Goal: Task Accomplishment & Management: Use online tool/utility

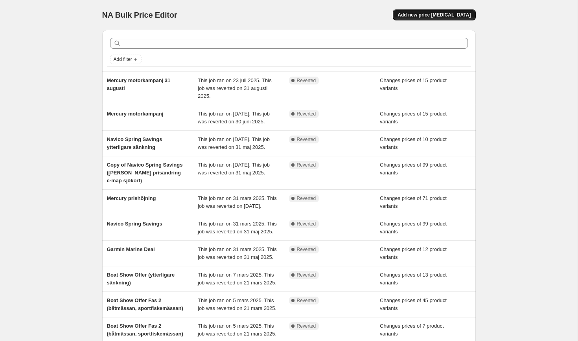
click at [458, 18] on span "Add new price [MEDICAL_DATA]" at bounding box center [434, 15] width 73 height 6
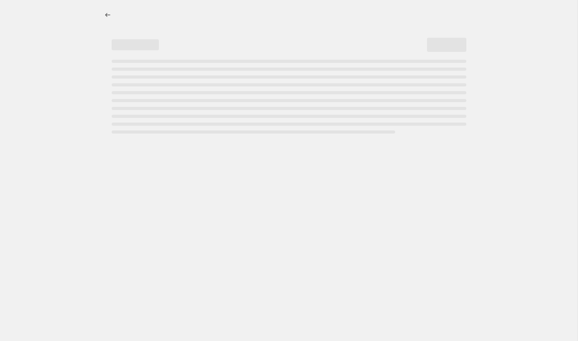
select select "percentage"
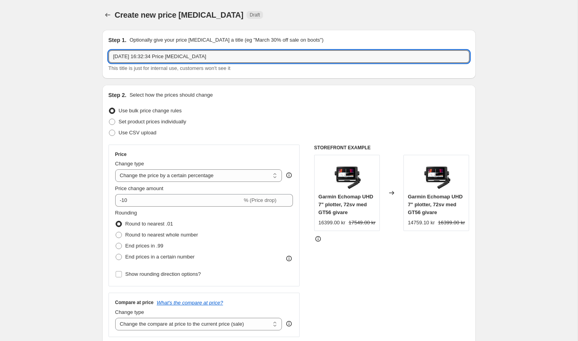
drag, startPoint x: 216, startPoint y: 56, endPoint x: 15, endPoint y: 52, distance: 201.8
type input "Navionics"
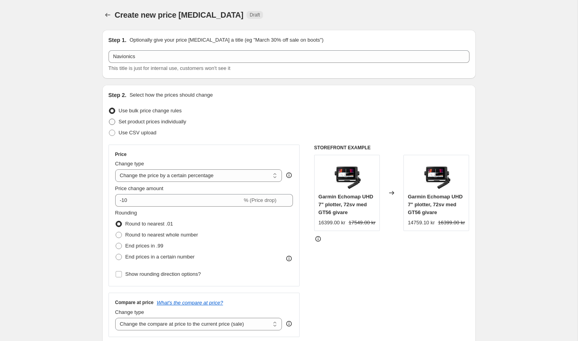
click at [177, 127] on label "Set product prices individually" at bounding box center [148, 121] width 78 height 11
click at [109, 119] on input "Set product prices individually" at bounding box center [109, 119] width 0 height 0
radio input "true"
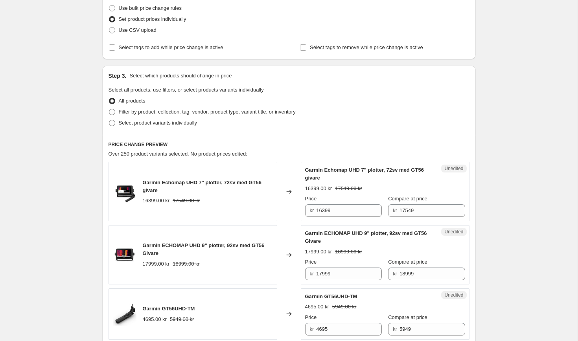
scroll to position [137, 0]
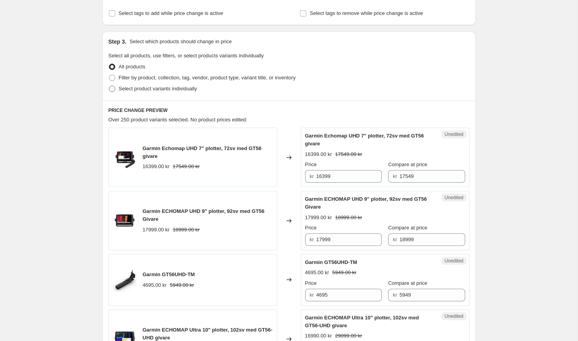
click at [148, 87] on span "Select product variants individually" at bounding box center [158, 89] width 78 height 6
click at [109, 86] on input "Select product variants individually" at bounding box center [109, 86] width 0 height 0
radio input "true"
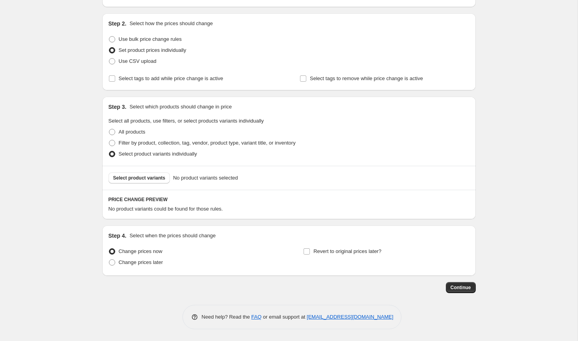
scroll to position [72, 0]
click at [142, 173] on button "Select product variants" at bounding box center [140, 178] width 62 height 11
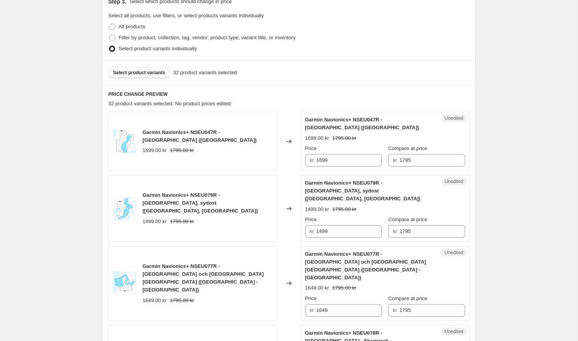
scroll to position [194, 0]
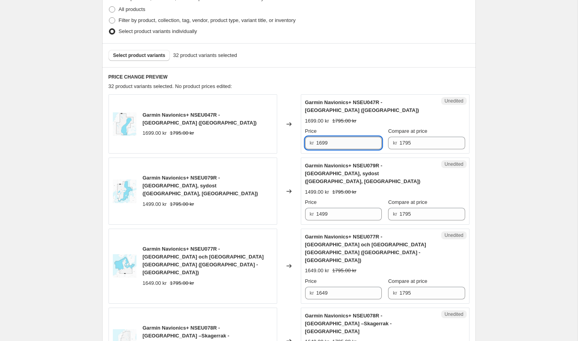
drag, startPoint x: 346, startPoint y: 139, endPoint x: 336, endPoint y: 138, distance: 10.3
click at [336, 139] on input "1699" at bounding box center [349, 143] width 66 height 13
type input "1339"
drag, startPoint x: 333, startPoint y: 214, endPoint x: 297, endPoint y: 208, distance: 36.9
click at [297, 208] on div "Garmin Navionics+ NSEU079R - [GEOGRAPHIC_DATA], sydost ([GEOGRAPHIC_DATA], [GEO…" at bounding box center [289, 191] width 361 height 67
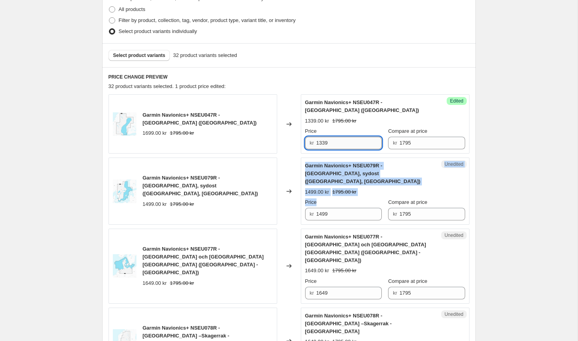
click at [343, 141] on input "1339" at bounding box center [349, 143] width 66 height 13
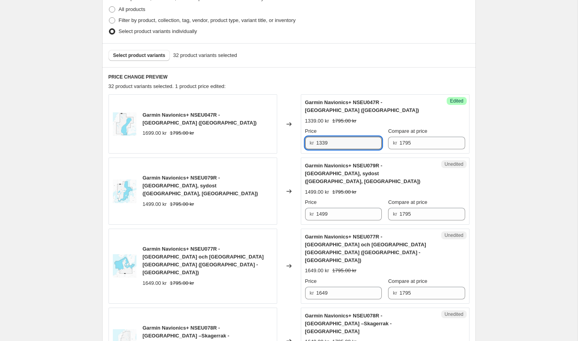
drag, startPoint x: 341, startPoint y: 141, endPoint x: 294, endPoint y: 141, distance: 47.2
click at [294, 141] on div "Garmin Navionics+ NSEU047R - [GEOGRAPHIC_DATA] ([GEOGRAPHIC_DATA]) 1699.00 kr 1…" at bounding box center [289, 123] width 361 height 59
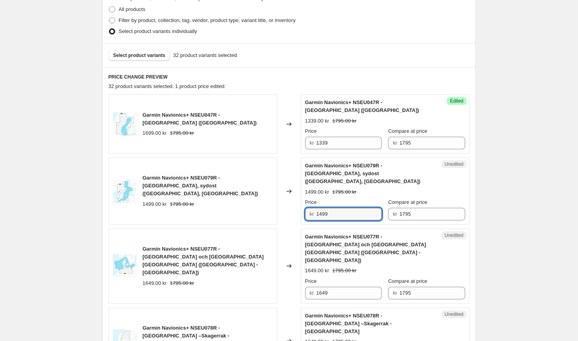
drag, startPoint x: 343, startPoint y: 210, endPoint x: 297, endPoint y: 207, distance: 46.1
click at [297, 207] on div "Garmin Navionics+ NSEU079R - [GEOGRAPHIC_DATA], sydost ([GEOGRAPHIC_DATA], [GEO…" at bounding box center [289, 191] width 361 height 67
paste input "33"
type input "1339"
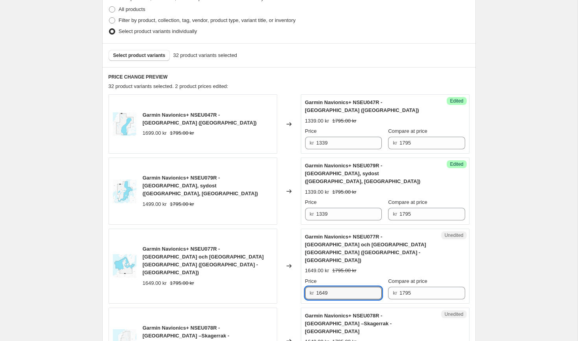
drag, startPoint x: 341, startPoint y: 274, endPoint x: 295, endPoint y: 268, distance: 46.8
click at [295, 268] on div "Garmin Navionics+ NSEU077R - [GEOGRAPHIC_DATA] och [GEOGRAPHIC_DATA] [GEOGRAPHI…" at bounding box center [289, 266] width 361 height 75
paste input "33"
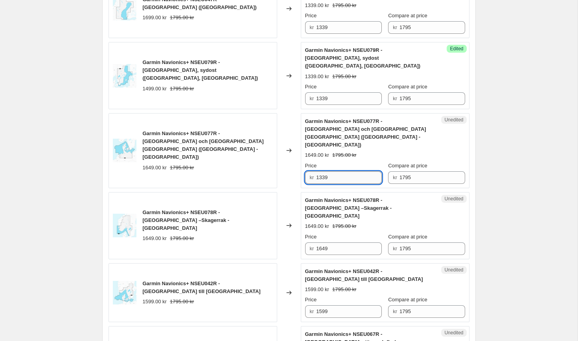
scroll to position [325, 0]
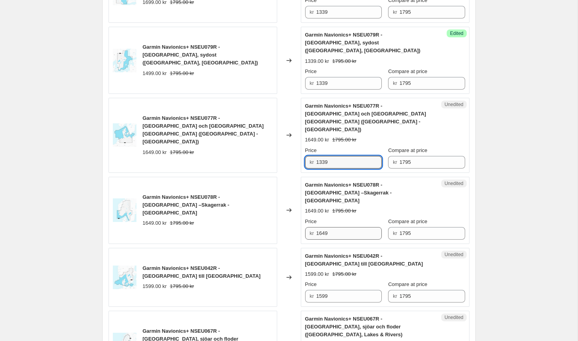
type input "1339"
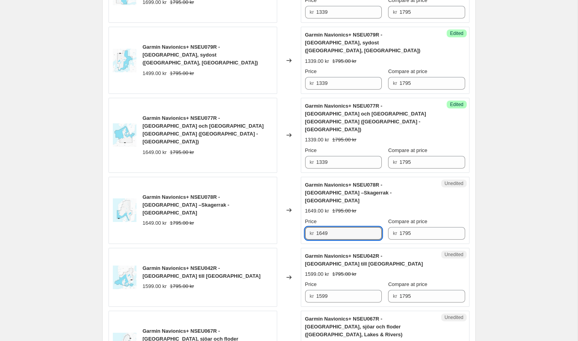
drag, startPoint x: 349, startPoint y: 204, endPoint x: 295, endPoint y: 197, distance: 54.3
click at [295, 197] on div "Garmin Navionics+ NSEU078R - [GEOGRAPHIC_DATA] –Skagerrak -[GEOGRAPHIC_DATA] 16…" at bounding box center [289, 210] width 361 height 67
paste input "33"
type input "1339"
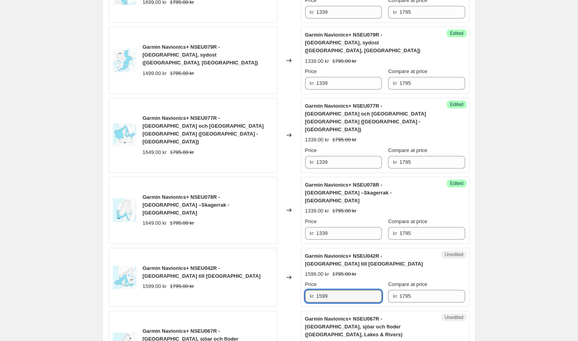
drag, startPoint x: 330, startPoint y: 264, endPoint x: 288, endPoint y: 258, distance: 42.5
click at [288, 258] on div "Garmin Navionics+ NSEU042R - [GEOGRAPHIC_DATA] till [GEOGRAPHIC_DATA] 1599.00 k…" at bounding box center [289, 277] width 361 height 59
paste input "33"
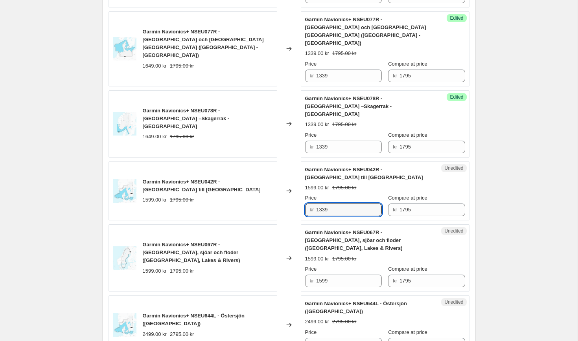
scroll to position [430, 0]
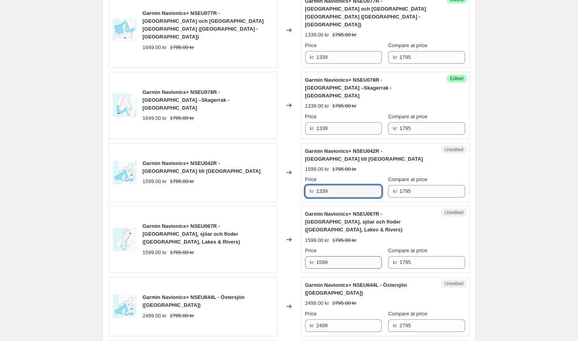
type input "1339"
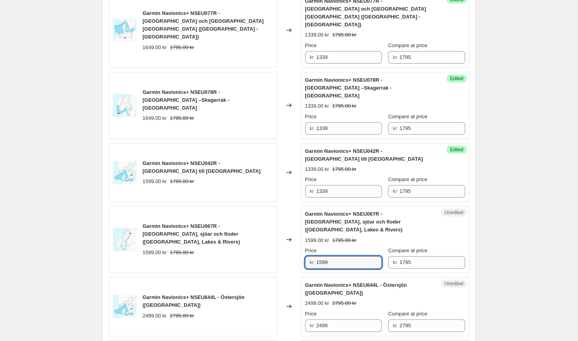
drag, startPoint x: 340, startPoint y: 220, endPoint x: 291, endPoint y: 214, distance: 49.9
click at [291, 214] on div "Garmin Navionics+ NSEU067R - [GEOGRAPHIC_DATA], sjöar och floder ([GEOGRAPHIC_D…" at bounding box center [289, 239] width 361 height 67
paste input "33"
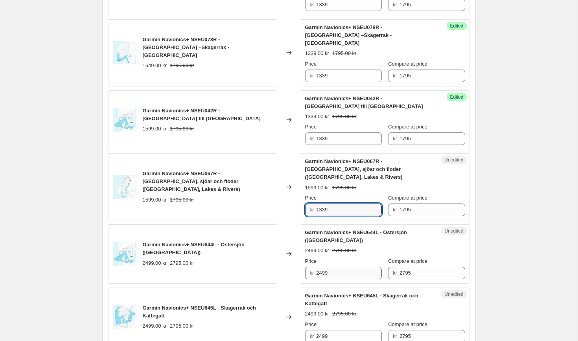
scroll to position [485, 0]
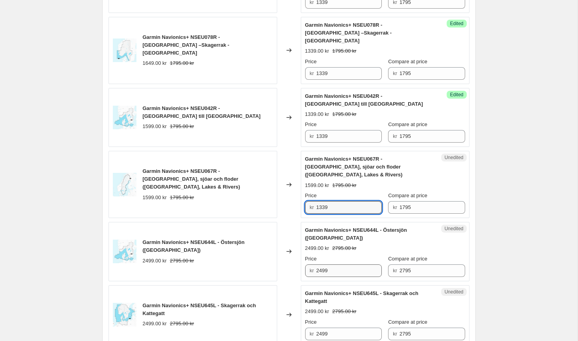
type input "1339"
click at [330, 265] on input "2499" at bounding box center [349, 271] width 66 height 13
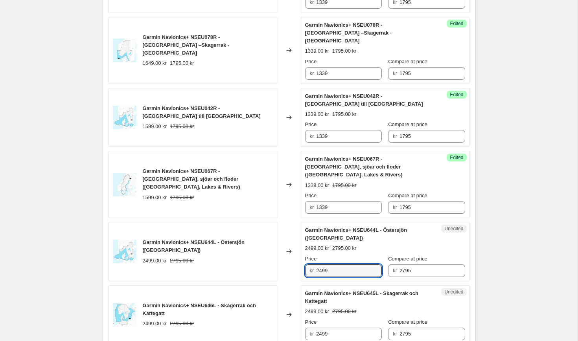
drag, startPoint x: 334, startPoint y: 232, endPoint x: 288, endPoint y: 223, distance: 46.9
click at [293, 224] on div "Garmin Navionics+ NSEU644L - Östersjön ([GEOGRAPHIC_DATA]) 2499.00 kr 2795.00 k…" at bounding box center [289, 251] width 361 height 59
drag, startPoint x: 331, startPoint y: 230, endPoint x: 291, endPoint y: 228, distance: 39.7
click at [291, 228] on div "Garmin Navionics+ NSEU644L - Östersjön ([GEOGRAPHIC_DATA]) 2499.00 kr 2795.00 k…" at bounding box center [289, 251] width 361 height 59
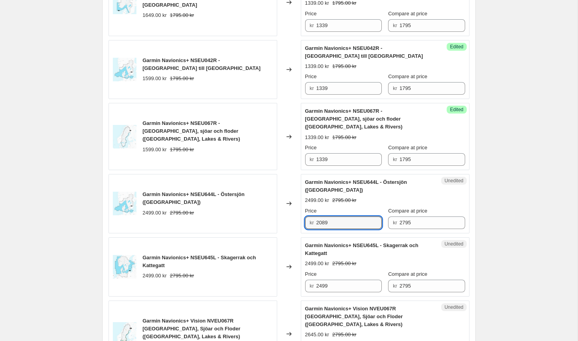
scroll to position [534, 0]
type input "2089"
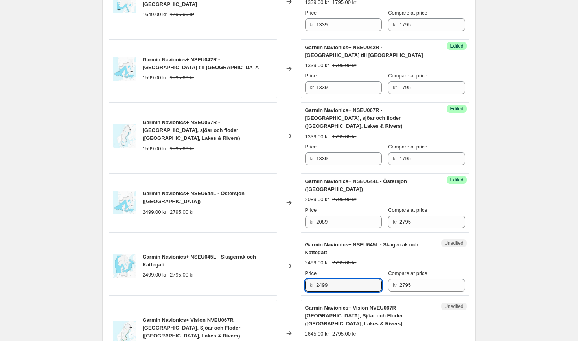
drag, startPoint x: 344, startPoint y: 245, endPoint x: 295, endPoint y: 239, distance: 49.9
click at [295, 239] on div "Garmin Navionics+ NSEU645L - Skagerrak och Kattegatt 2499.00 kr 2795.00 kr Chan…" at bounding box center [289, 266] width 361 height 59
paste input "08"
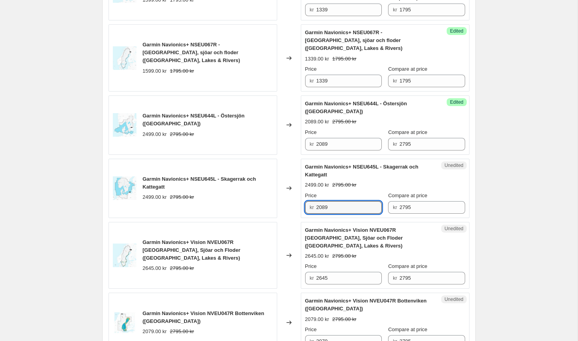
scroll to position [616, 0]
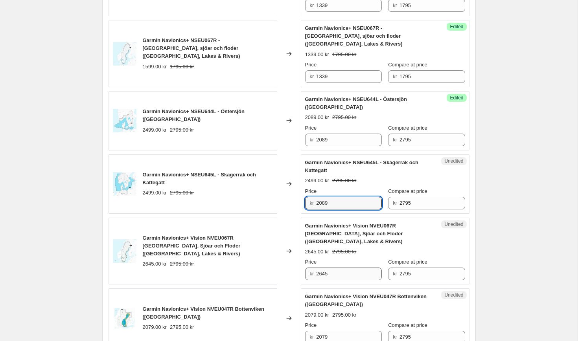
type input "2089"
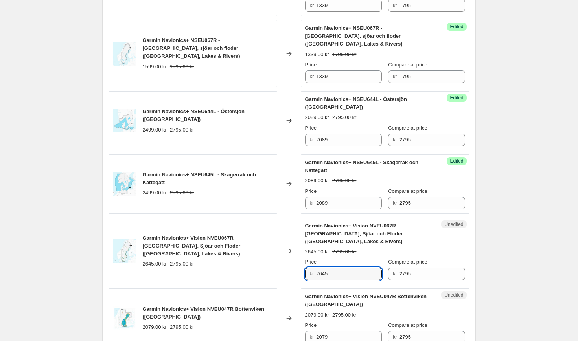
drag, startPoint x: 332, startPoint y: 228, endPoint x: 295, endPoint y: 221, distance: 36.8
click at [295, 221] on div "Garmin Navionics+ Vision NVEU067R [GEOGRAPHIC_DATA], Sjöar och Floder ([GEOGRAP…" at bounding box center [289, 251] width 361 height 67
paste input "089"
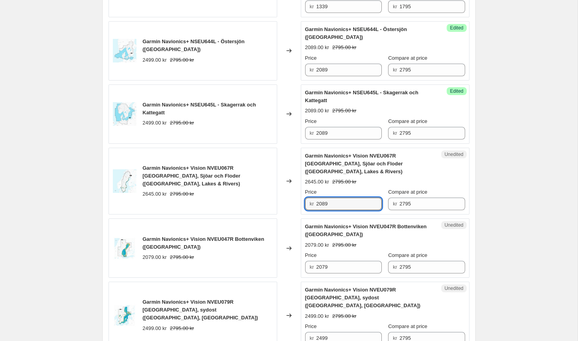
scroll to position [697, 0]
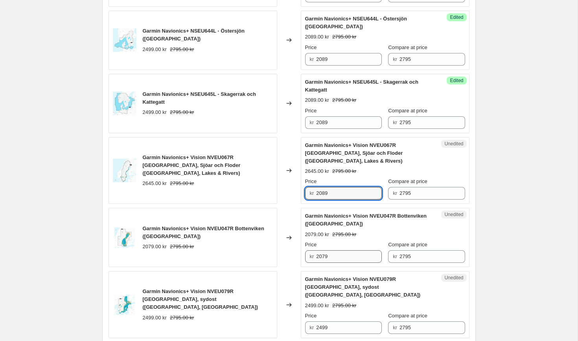
type input "2089"
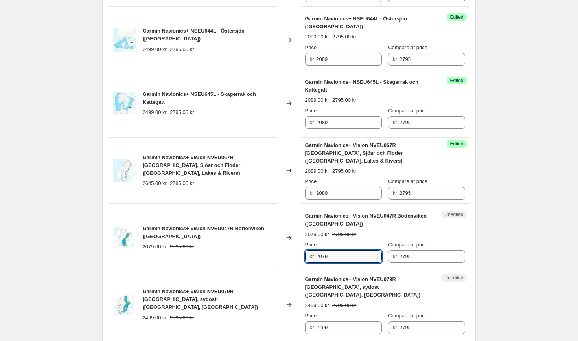
drag, startPoint x: 333, startPoint y: 208, endPoint x: 288, endPoint y: 204, distance: 44.6
click at [291, 208] on div "Garmin Navionics+ Vision NVEU047R Bottenviken ([GEOGRAPHIC_DATA]) 2079.00 kr 27…" at bounding box center [289, 237] width 361 height 59
paste input "8"
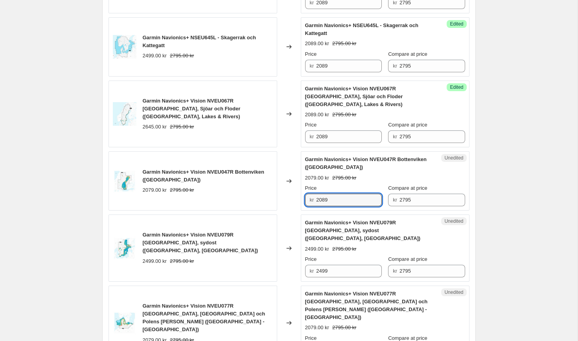
scroll to position [759, 0]
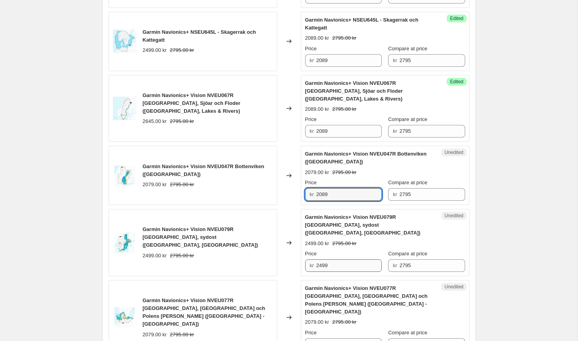
type input "2089"
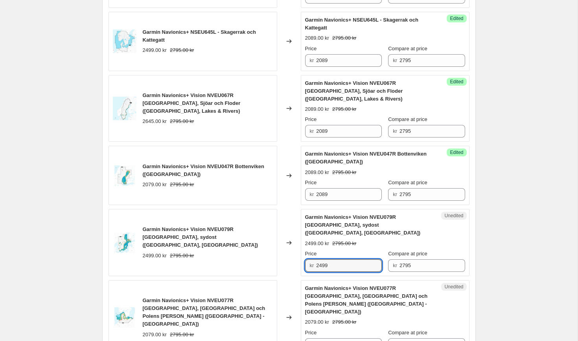
drag, startPoint x: 347, startPoint y: 208, endPoint x: 288, endPoint y: 203, distance: 58.9
click at [292, 209] on div "Garmin Navionics+ Vision NVEU079R [GEOGRAPHIC_DATA], sydost ([GEOGRAPHIC_DATA],…" at bounding box center [289, 242] width 361 height 67
paste input "08"
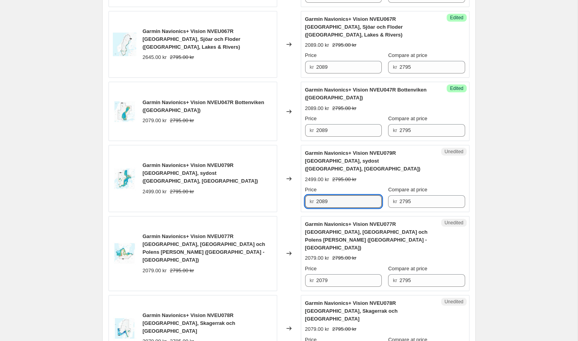
scroll to position [830, 0]
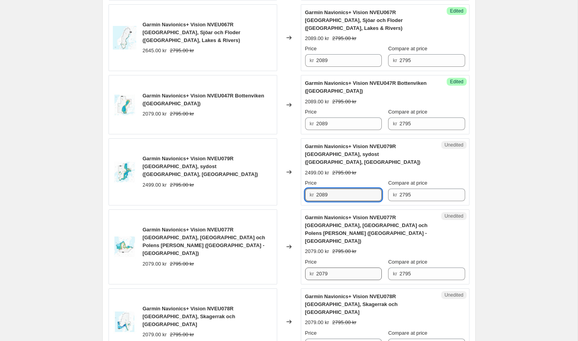
type input "2089"
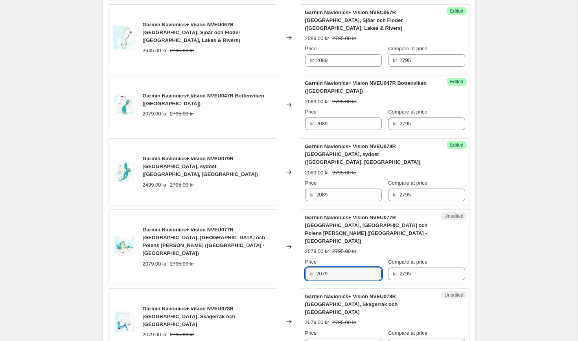
drag, startPoint x: 332, startPoint y: 214, endPoint x: 280, endPoint y: 210, distance: 51.6
click at [288, 211] on div "Garmin Navionics+ Vision NVEU077R [GEOGRAPHIC_DATA], [GEOGRAPHIC_DATA] och Pole…" at bounding box center [289, 247] width 361 height 75
paste input "8"
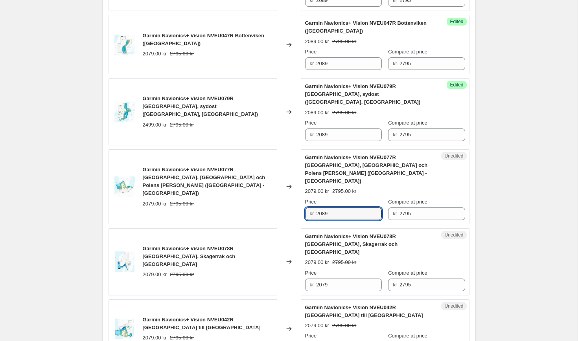
scroll to position [899, 0]
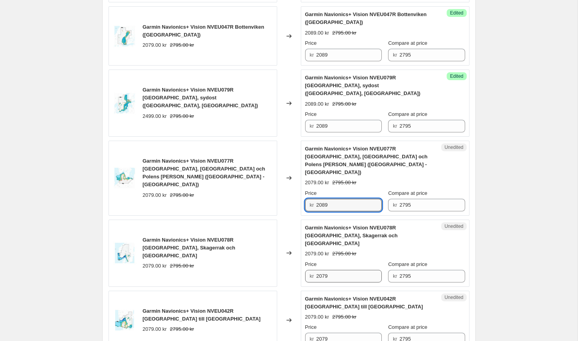
type input "2089"
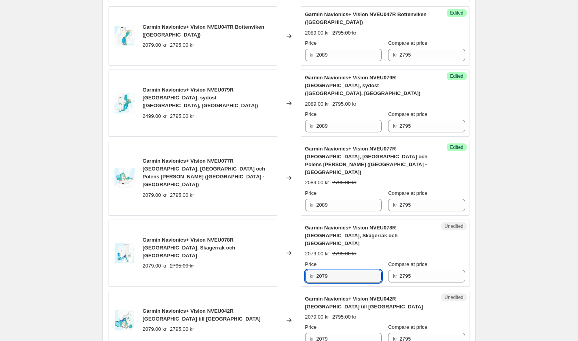
drag, startPoint x: 334, startPoint y: 207, endPoint x: 274, endPoint y: 200, distance: 59.8
click at [278, 220] on div "Garmin Navionics+ Vision NVEU078R [GEOGRAPHIC_DATA], Skagerrak och Haugesund 20…" at bounding box center [289, 253] width 361 height 67
paste input "8"
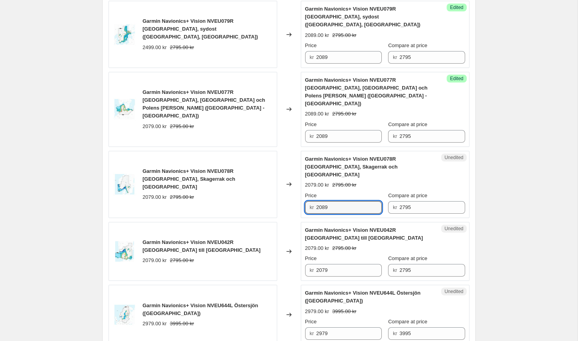
scroll to position [968, 0]
type input "2089"
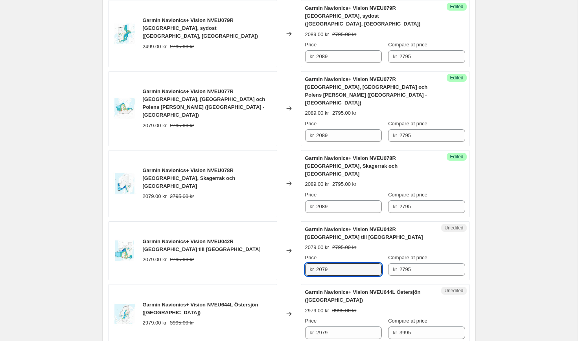
drag, startPoint x: 332, startPoint y: 196, endPoint x: 278, endPoint y: 195, distance: 53.5
click at [283, 221] on div "Garmin Navionics+ Vision NVEU042R [GEOGRAPHIC_DATA] till [GEOGRAPHIC_DATA] 2079…" at bounding box center [289, 250] width 361 height 59
paste input "8"
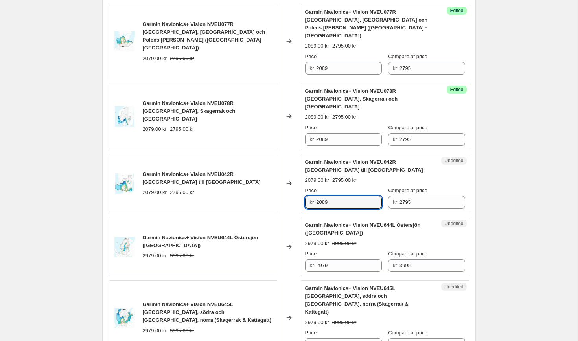
scroll to position [1050, 0]
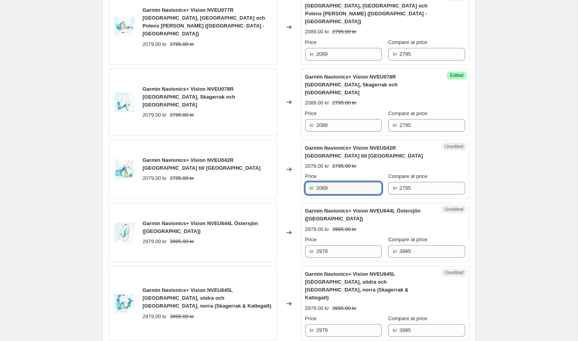
type input "2089"
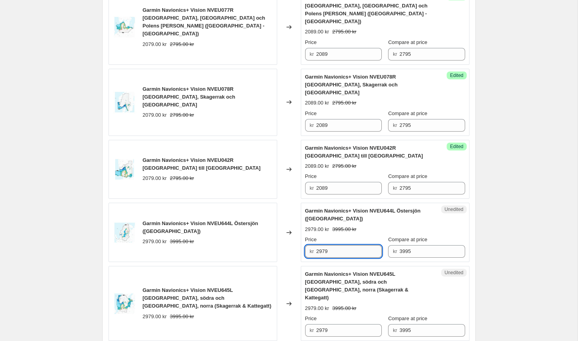
click at [339, 245] on input "2979" at bounding box center [349, 251] width 66 height 13
drag, startPoint x: 339, startPoint y: 181, endPoint x: 295, endPoint y: 173, distance: 44.4
click at [295, 203] on div "Garmin Navionics+ Vision NVEU644L Östersjön ([GEOGRAPHIC_DATA]) 2979.00 kr 3995…" at bounding box center [289, 232] width 361 height 59
drag, startPoint x: 349, startPoint y: 183, endPoint x: 294, endPoint y: 178, distance: 55.3
click at [294, 203] on div "Garmin Navionics+ Vision NVEU644L Östersjön ([GEOGRAPHIC_DATA]) 2979.00 kr 3995…" at bounding box center [289, 232] width 361 height 59
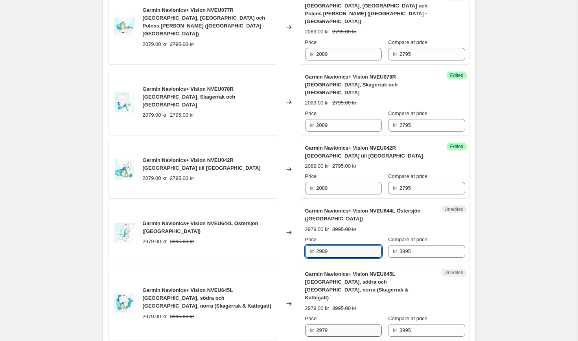
type input "2989"
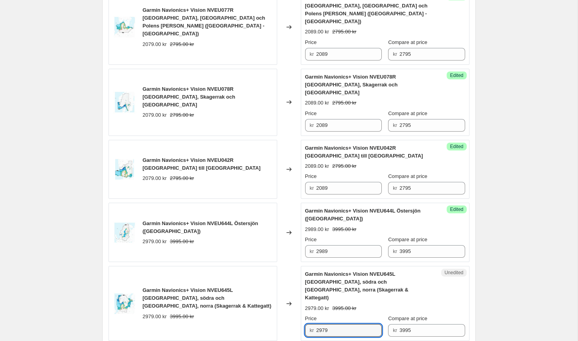
drag, startPoint x: 335, startPoint y: 254, endPoint x: 288, endPoint y: 248, distance: 47.7
click at [288, 266] on div "Garmin Navionics+ Vision NVEU645L [GEOGRAPHIC_DATA], södra och [GEOGRAPHIC_DATA…" at bounding box center [289, 303] width 361 height 75
paste input "8"
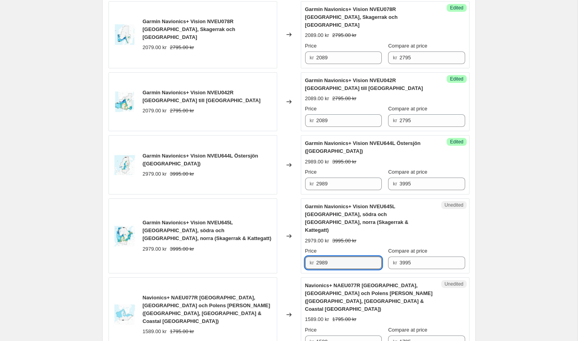
scroll to position [1121, 0]
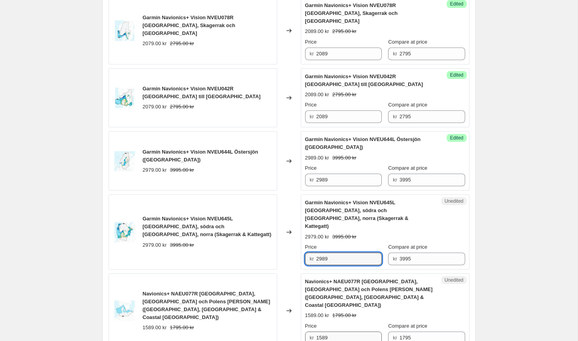
type input "2989"
drag, startPoint x: 343, startPoint y: 242, endPoint x: 282, endPoint y: 232, distance: 61.7
click at [282, 274] on div "Navionics+ NAEU077R [GEOGRAPHIC_DATA], [GEOGRAPHIC_DATA] och Polens [PERSON_NAM…" at bounding box center [289, 311] width 361 height 75
type input "1339"
drag, startPoint x: 336, startPoint y: 307, endPoint x: 272, endPoint y: 297, distance: 64.5
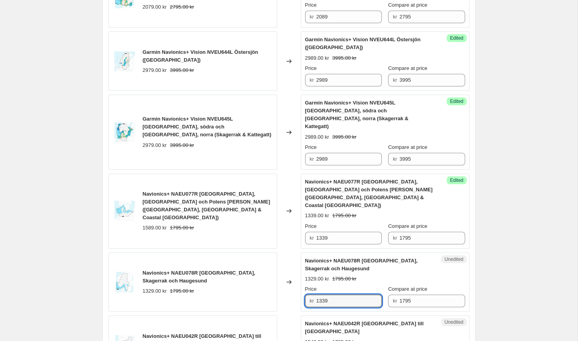
scroll to position [1224, 0]
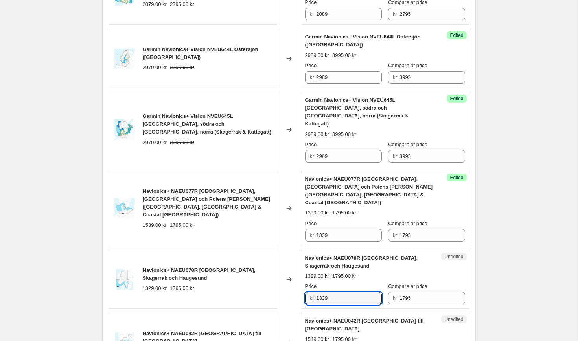
type input "1339"
drag, startPoint x: 337, startPoint y: 260, endPoint x: 326, endPoint y: 229, distance: 32.4
click at [333, 292] on input "1339" at bounding box center [349, 298] width 66 height 13
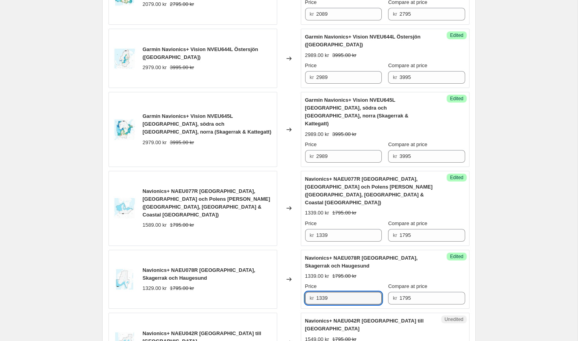
drag, startPoint x: 333, startPoint y: 206, endPoint x: 298, endPoint y: 206, distance: 35.4
click at [298, 250] on div "Navionics+ NAEU078R [GEOGRAPHIC_DATA], Skagerrak och Haugesund 1329.00 kr 1795.…" at bounding box center [289, 279] width 361 height 59
drag, startPoint x: 346, startPoint y: 263, endPoint x: 300, endPoint y: 258, distance: 46.3
click at [300, 313] on div "Navionics+ NAEU042R [GEOGRAPHIC_DATA] till [GEOGRAPHIC_DATA] 1549.00 kr 1795.00…" at bounding box center [289, 342] width 361 height 59
paste input "33"
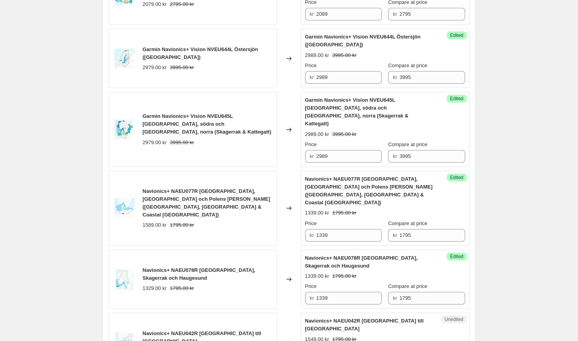
type input "1339"
drag, startPoint x: 343, startPoint y: 319, endPoint x: 319, endPoint y: 324, distance: 24.3
drag, startPoint x: 337, startPoint y: 325, endPoint x: 280, endPoint y: 321, distance: 58.0
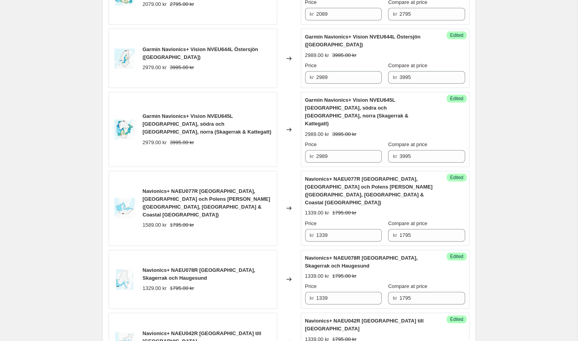
paste input "33"
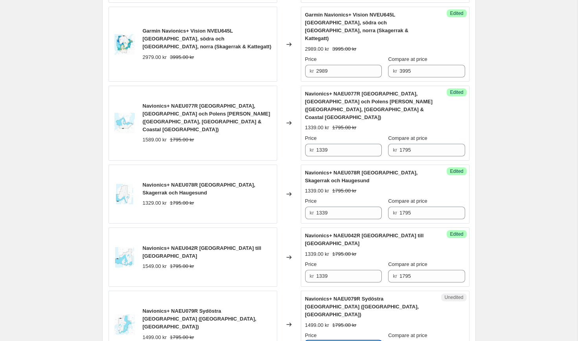
scroll to position [1319, 0]
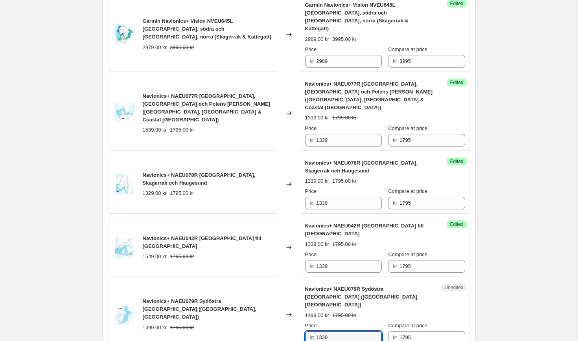
type input "1339"
checkbox input "true"
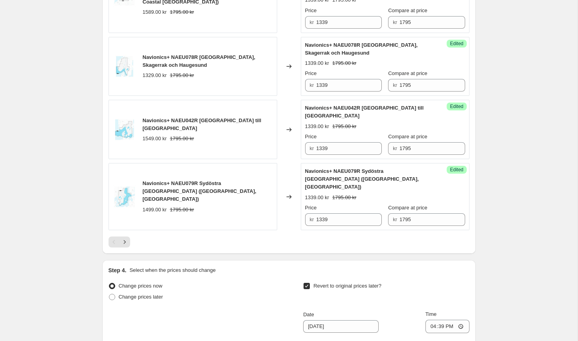
scroll to position [1446, 0]
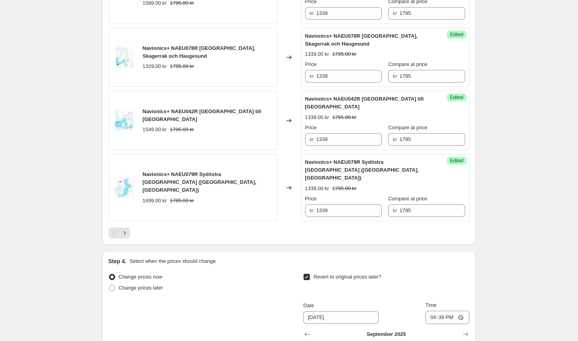
type input "[DATE]"
click at [145, 285] on span "Change prices later" at bounding box center [141, 288] width 44 height 6
click at [109, 285] on input "Change prices later" at bounding box center [109, 285] width 0 height 0
radio input "true"
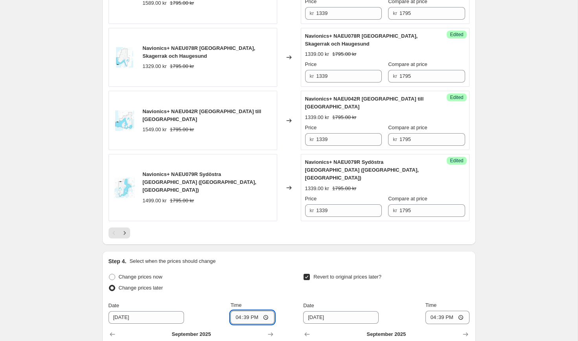
click at [247, 311] on input "16:39" at bounding box center [252, 317] width 44 height 13
type input "12:00"
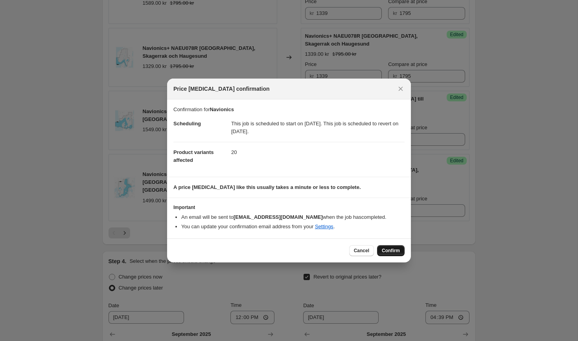
click at [394, 249] on span "Confirm" at bounding box center [391, 251] width 18 height 6
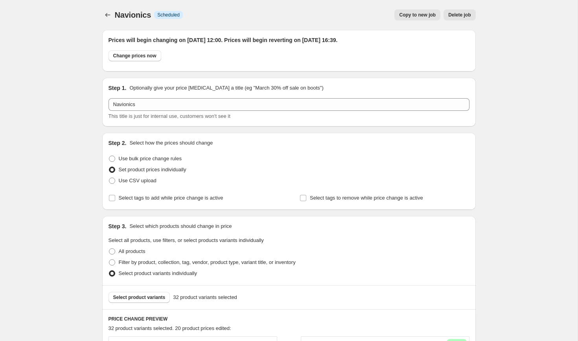
scroll to position [1446, 0]
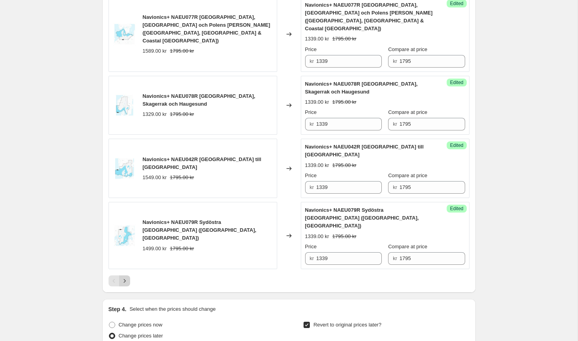
click at [128, 277] on icon "Next" at bounding box center [125, 281] width 8 height 8
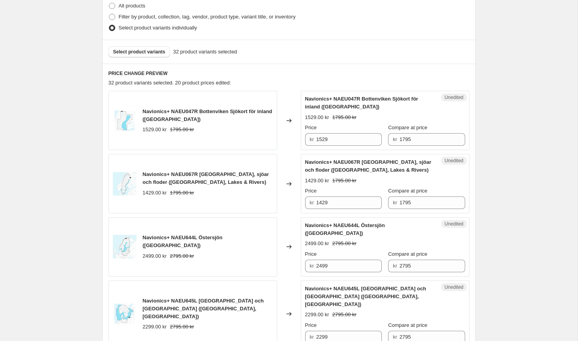
scroll to position [232, 0]
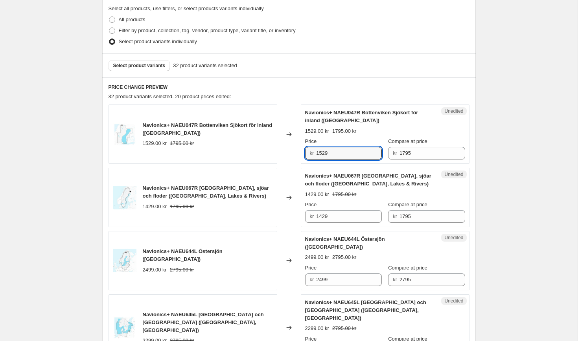
drag, startPoint x: 342, startPoint y: 157, endPoint x: 298, endPoint y: 154, distance: 44.5
click at [300, 155] on div "Navionics+ NAEU047R Bottenviken Sjökort för inland ([GEOGRAPHIC_DATA]) 1529.00 …" at bounding box center [289, 134] width 361 height 59
drag, startPoint x: 332, startPoint y: 158, endPoint x: 302, endPoint y: 153, distance: 30.7
click at [302, 153] on div "Unedited Navionics+ NAEU047R Bottenviken Sjökort för inland ([GEOGRAPHIC_DATA])…" at bounding box center [385, 134] width 169 height 59
type input "1339"
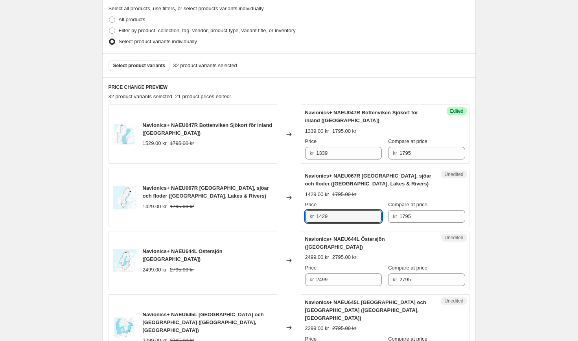
drag, startPoint x: 334, startPoint y: 217, endPoint x: 274, endPoint y: 210, distance: 60.9
click at [274, 210] on div "Navionics+ NAEU067R [GEOGRAPHIC_DATA], sjöar och floder ([GEOGRAPHIC_DATA], Lak…" at bounding box center [289, 197] width 361 height 59
paste input "33"
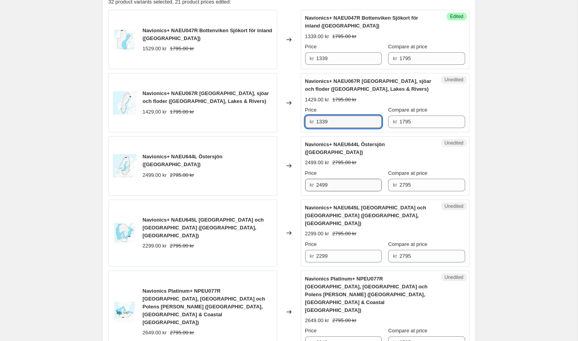
scroll to position [341, 0]
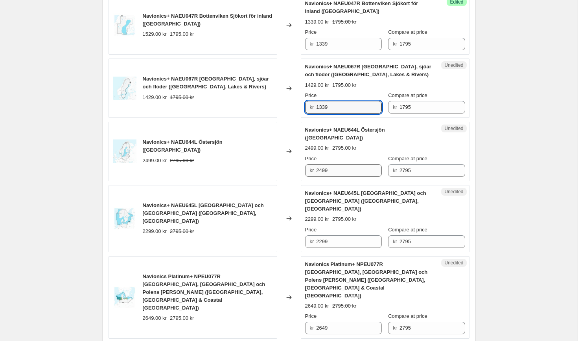
type input "1339"
click at [344, 164] on input "2499" at bounding box center [349, 170] width 66 height 13
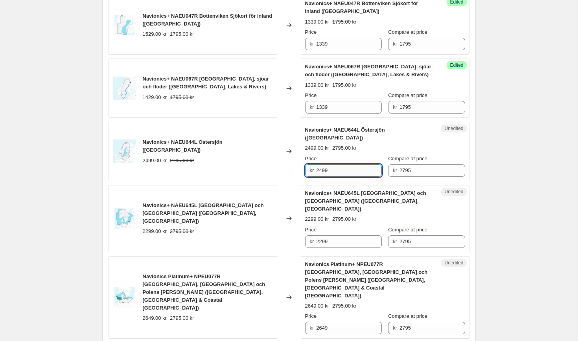
drag, startPoint x: 346, startPoint y: 160, endPoint x: 318, endPoint y: 159, distance: 28.3
click at [318, 164] on input "2499" at bounding box center [349, 170] width 66 height 13
drag, startPoint x: 337, startPoint y: 160, endPoint x: 298, endPoint y: 160, distance: 38.5
click at [298, 160] on div "Navionics+ NAEU644L Östersjön ([GEOGRAPHIC_DATA]) 2499.00 kr 2795.00 kr Changed…" at bounding box center [289, 151] width 361 height 59
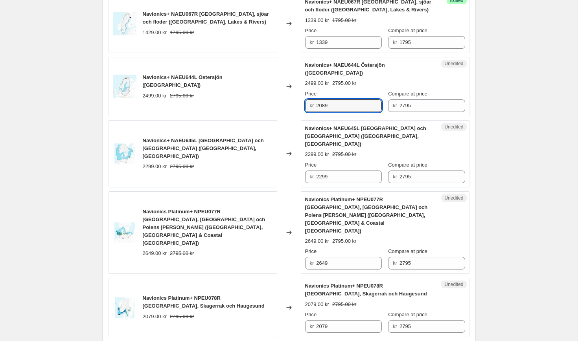
scroll to position [407, 0]
type input "2089"
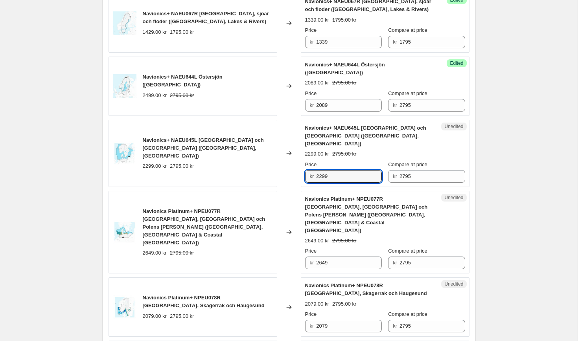
drag, startPoint x: 332, startPoint y: 159, endPoint x: 269, endPoint y: 153, distance: 62.8
click at [269, 153] on div "Navionics+ NAEU645L [GEOGRAPHIC_DATA] och [GEOGRAPHIC_DATA] ([GEOGRAPHIC_DATA],…" at bounding box center [289, 153] width 361 height 67
paste input "08"
type input "2089"
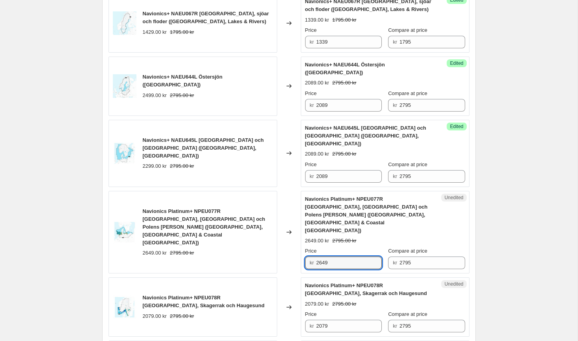
drag, startPoint x: 333, startPoint y: 231, endPoint x: 282, endPoint y: 223, distance: 51.7
click at [285, 225] on div "Navionics Platinum+ NPEU077R [GEOGRAPHIC_DATA], [GEOGRAPHIC_DATA] och Polens [P…" at bounding box center [289, 232] width 361 height 83
paste input "08"
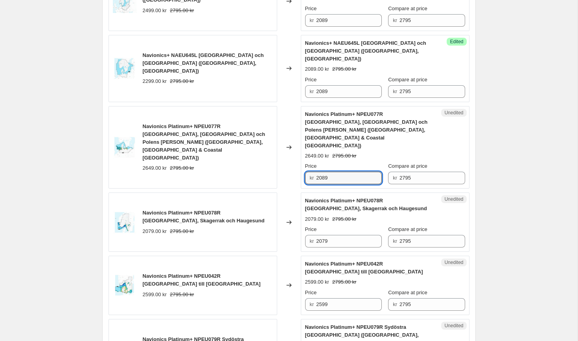
scroll to position [510, 0]
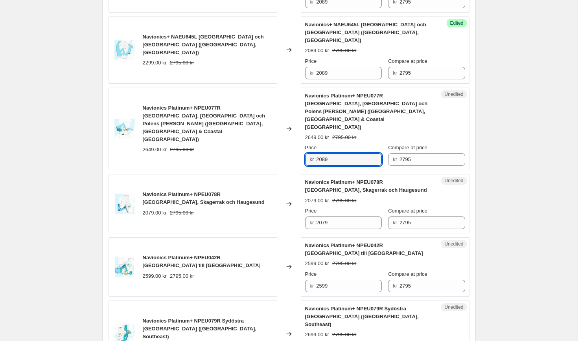
drag, startPoint x: 335, startPoint y: 127, endPoint x: 307, endPoint y: 129, distance: 27.9
click at [307, 153] on div "kr 2089" at bounding box center [343, 159] width 77 height 13
type input "2089"
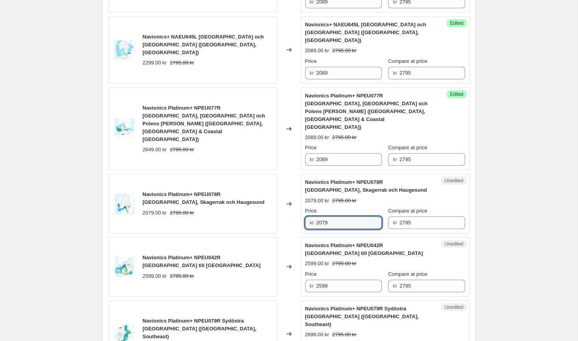
drag, startPoint x: 348, startPoint y: 193, endPoint x: 284, endPoint y: 192, distance: 64.9
click at [288, 192] on div "Navionics Platinum+ NPEU078R [GEOGRAPHIC_DATA], Skagerrak och Haugesund 2079.00…" at bounding box center [289, 203] width 361 height 59
paste input "8"
type input "2089"
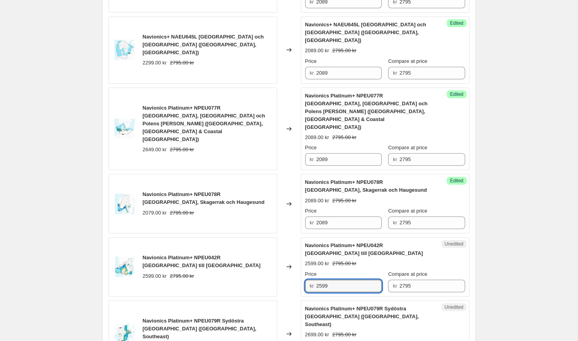
drag, startPoint x: 345, startPoint y: 256, endPoint x: 268, endPoint y: 254, distance: 77.1
click at [270, 254] on div "Navionics Platinum+ NPEU042R [GEOGRAPHIC_DATA] till Trelleborg 2599.00 kr 2795.…" at bounding box center [289, 267] width 361 height 59
paste input "08"
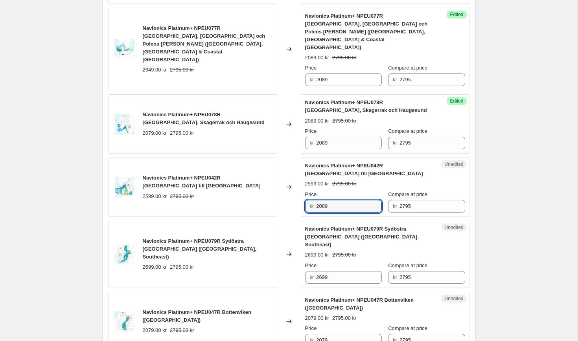
scroll to position [635, 0]
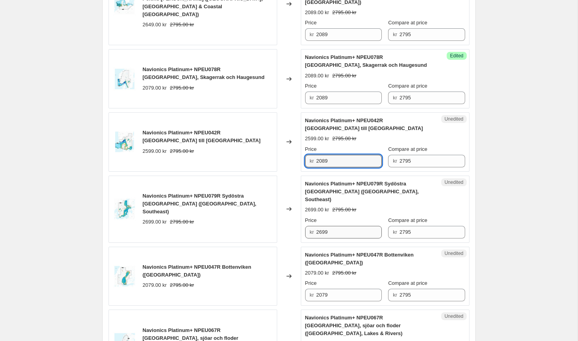
type input "2089"
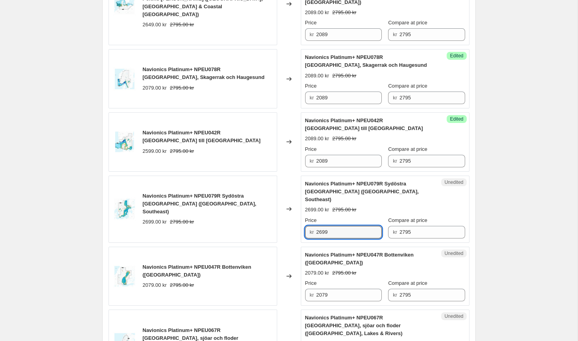
drag, startPoint x: 346, startPoint y: 195, endPoint x: 258, endPoint y: 188, distance: 88.4
click at [258, 188] on div "Navionics Platinum+ NPEU079R Sydöstra [GEOGRAPHIC_DATA] ([GEOGRAPHIC_DATA], Sou…" at bounding box center [289, 209] width 361 height 67
paste input "08"
type input "2089"
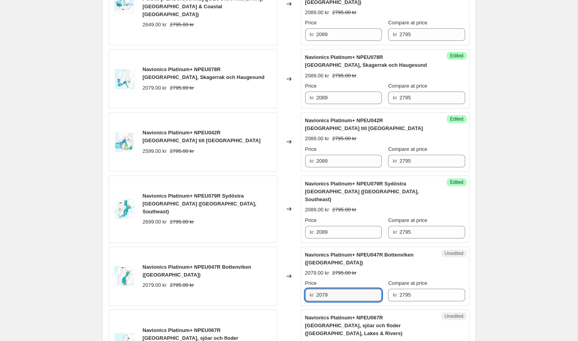
drag, startPoint x: 346, startPoint y: 256, endPoint x: 252, endPoint y: 249, distance: 94.3
click at [252, 249] on div "Navionics Platinum+ NPEU047R Bottenviken ([GEOGRAPHIC_DATA]) 2079.00 kr 2795.00…" at bounding box center [289, 276] width 361 height 59
paste input "8"
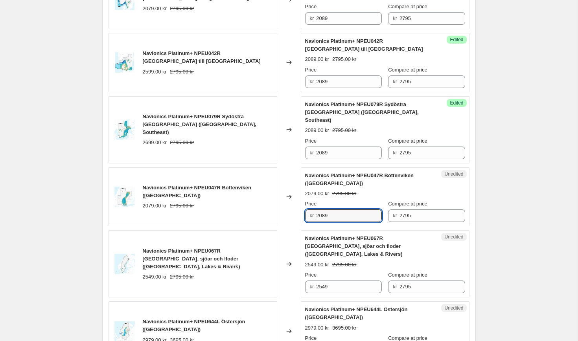
scroll to position [722, 0]
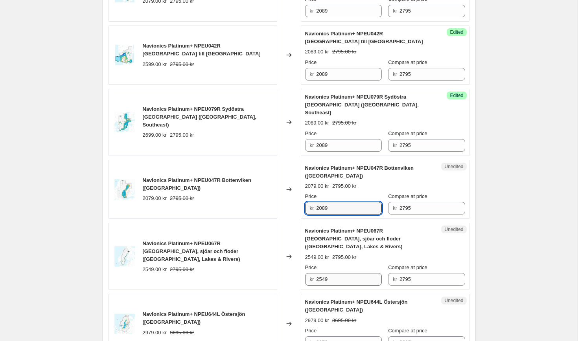
type input "2089"
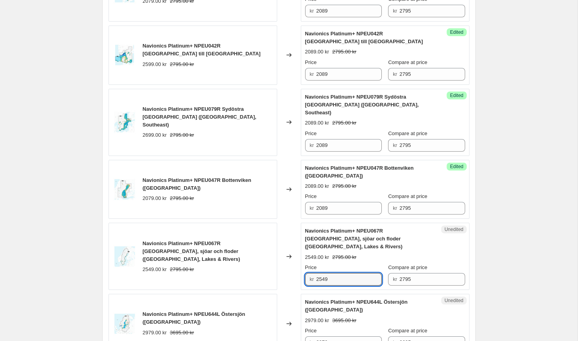
drag, startPoint x: 335, startPoint y: 238, endPoint x: 284, endPoint y: 229, distance: 52.3
click at [284, 229] on div "Navionics Platinum+ NPEU067R [GEOGRAPHIC_DATA], sjöar och floder ([GEOGRAPHIC_D…" at bounding box center [289, 256] width 361 height 67
paste input "08"
type input "2089"
click at [352, 337] on input "2979" at bounding box center [349, 343] width 66 height 13
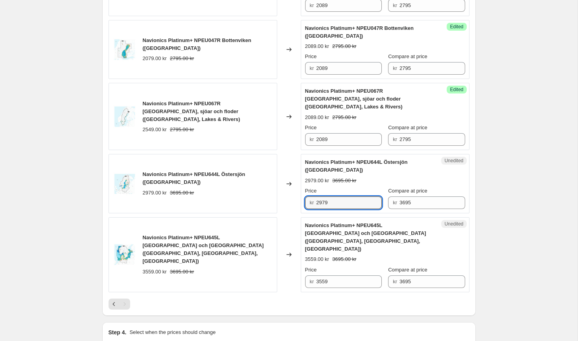
scroll to position [864, 0]
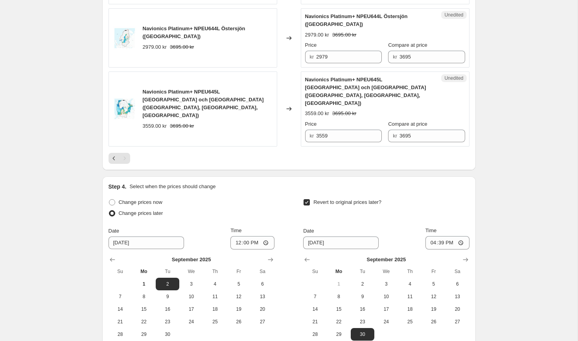
scroll to position [1012, 0]
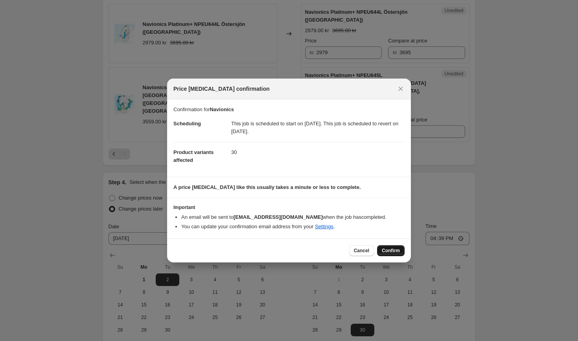
click at [397, 250] on span "Confirm" at bounding box center [391, 251] width 18 height 6
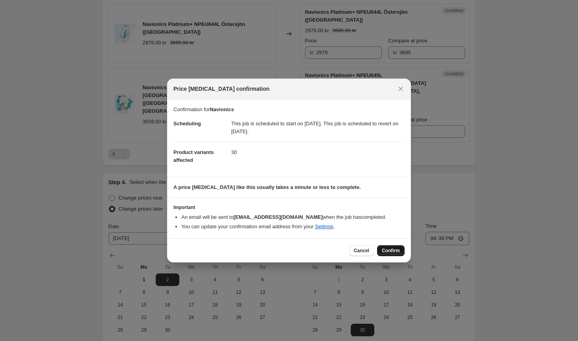
click at [386, 250] on span "Confirm" at bounding box center [391, 251] width 18 height 6
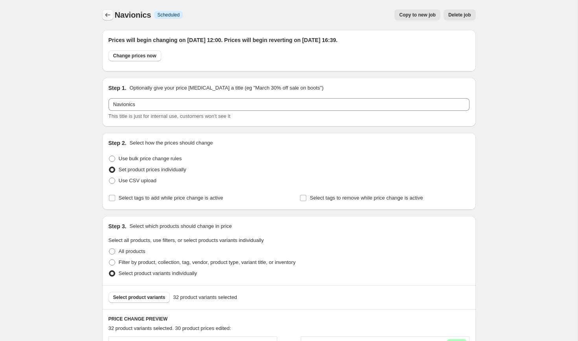
click at [111, 19] on button "Price change jobs" at bounding box center [107, 14] width 11 height 11
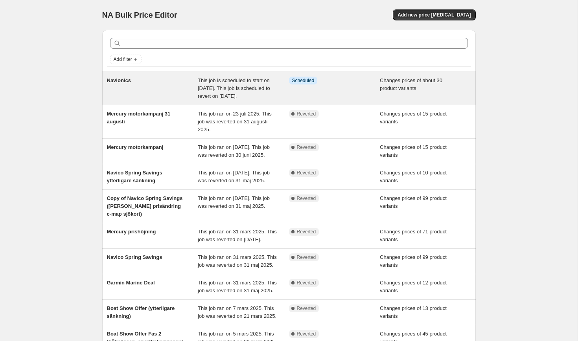
click at [237, 97] on span "This job is scheduled to start on [DATE]. This job is scheduled to revert on [D…" at bounding box center [234, 88] width 72 height 22
